Goal: Task Accomplishment & Management: Manage account settings

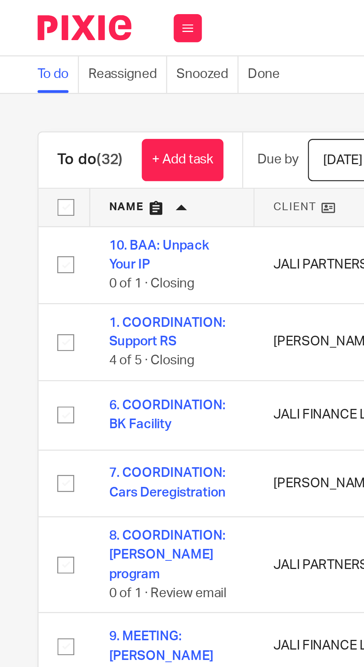
scroll to position [55, 0]
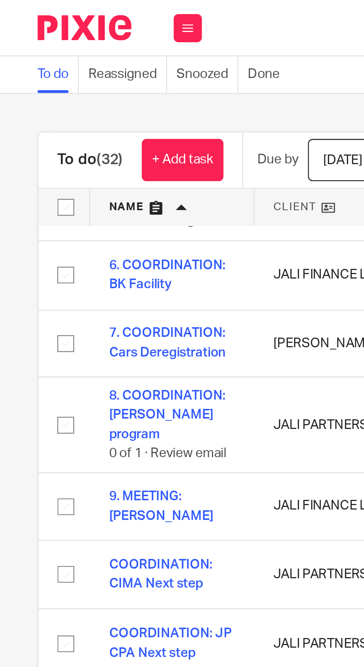
click at [75, 56] on link "+ Add task" at bounding box center [72, 63] width 32 height 17
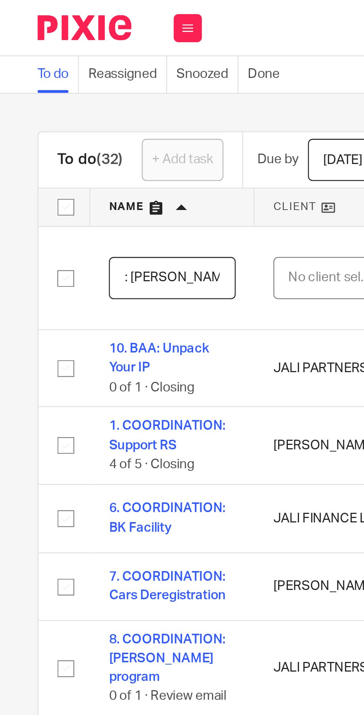
scroll to position [0, 21]
type input "REVIEW: [PERSON_NAME] Reports"
click at [127, 108] on div "No client selected" at bounding box center [131, 110] width 35 height 16
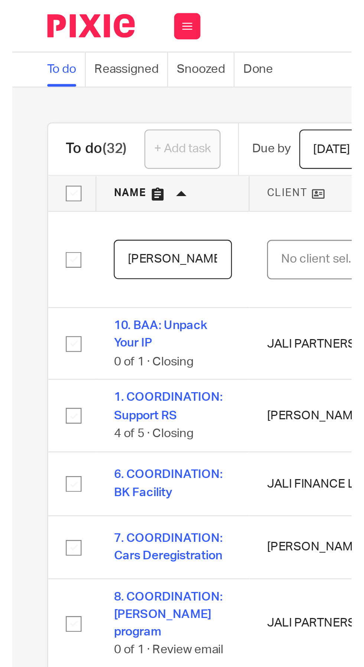
scroll to position [0, 0]
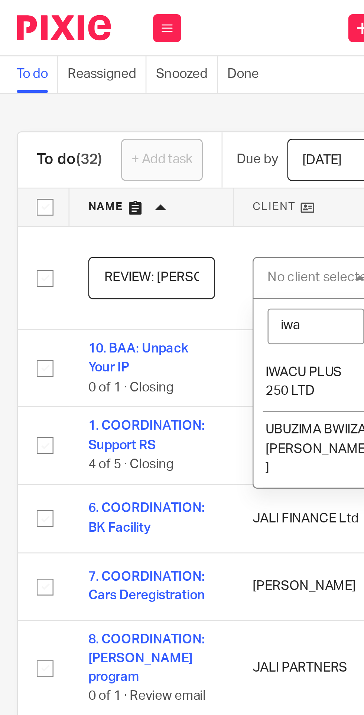
type input "iwac"
click at [130, 151] on li "IWACU PLUS 250 LTD" at bounding box center [132, 151] width 49 height 23
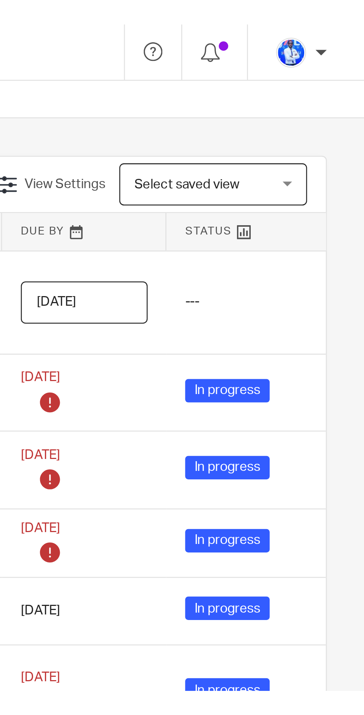
scroll to position [0, 19]
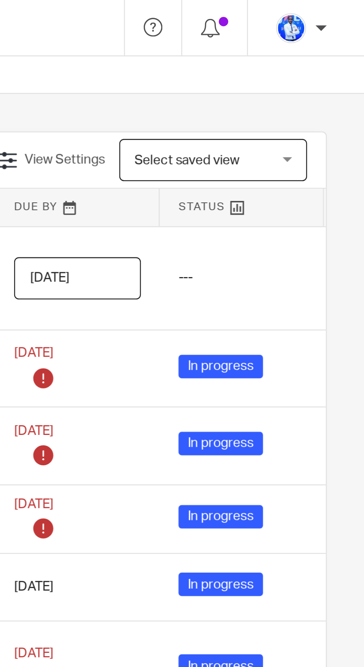
click at [264, 109] on input "[DATE]" at bounding box center [250, 110] width 50 height 17
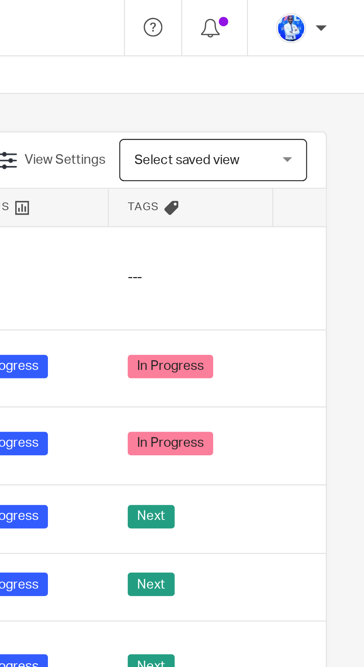
scroll to position [0, 149]
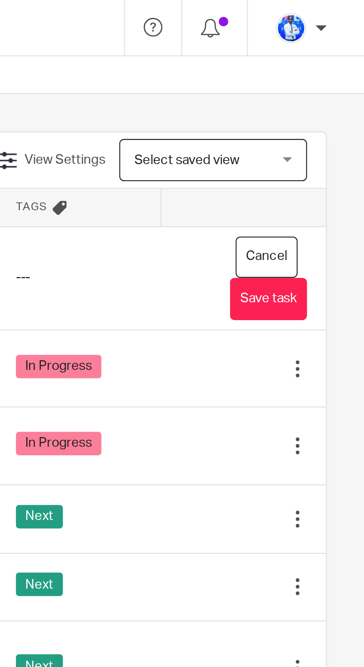
click at [330, 118] on button "Save task" at bounding box center [326, 118] width 30 height 17
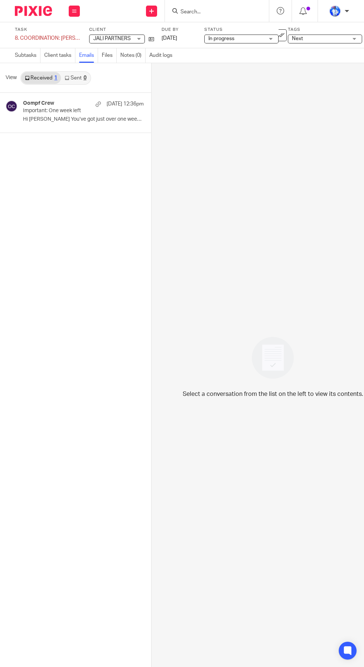
click at [61, 112] on p "Important: One week left" at bounding box center [71, 111] width 97 height 6
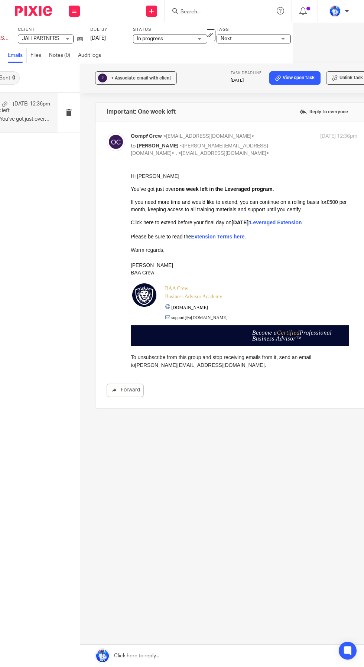
scroll to position [0, 91]
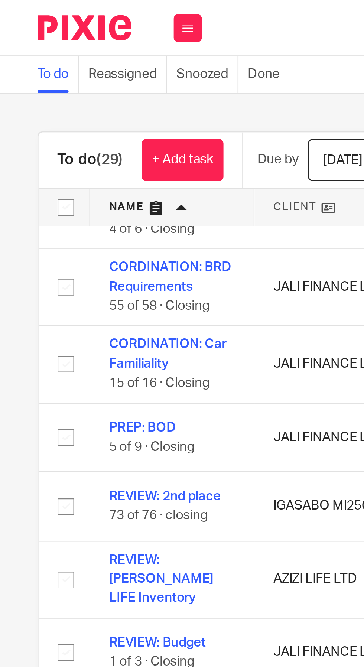
scroll to position [258, 0]
